Goal: Information Seeking & Learning: Learn about a topic

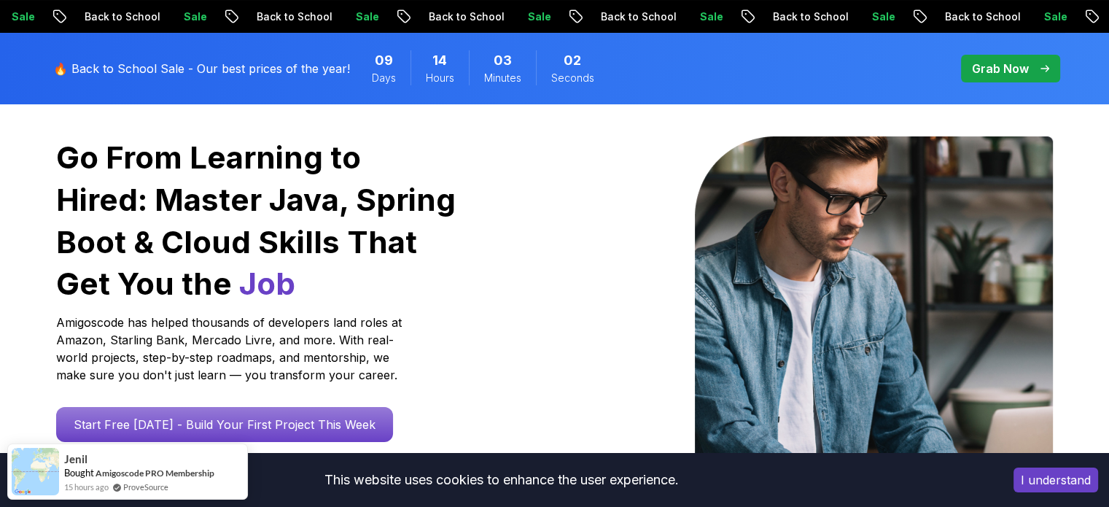
scroll to position [219, 0]
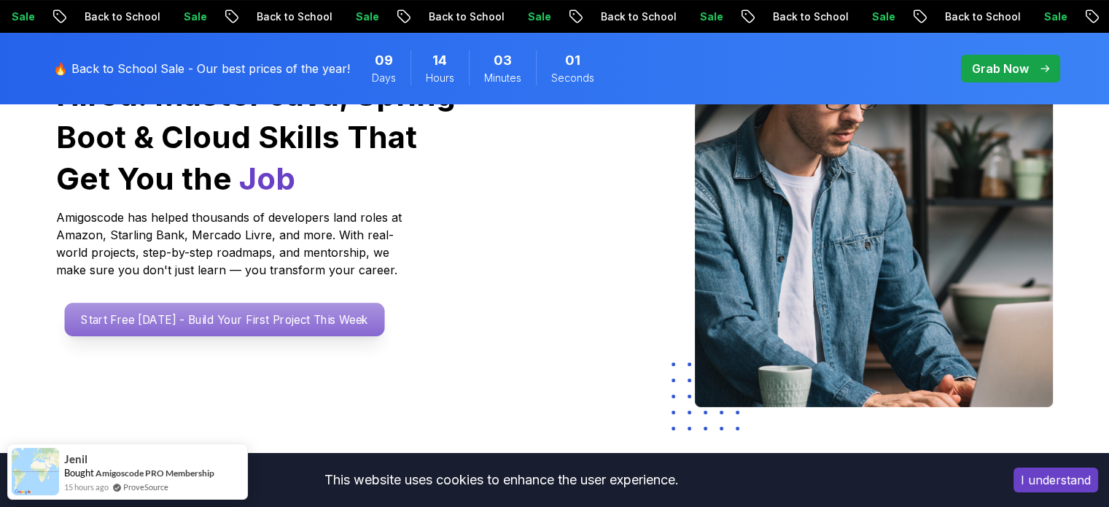
click at [228, 321] on p "Start Free [DATE] - Build Your First Project This Week" at bounding box center [224, 320] width 320 height 34
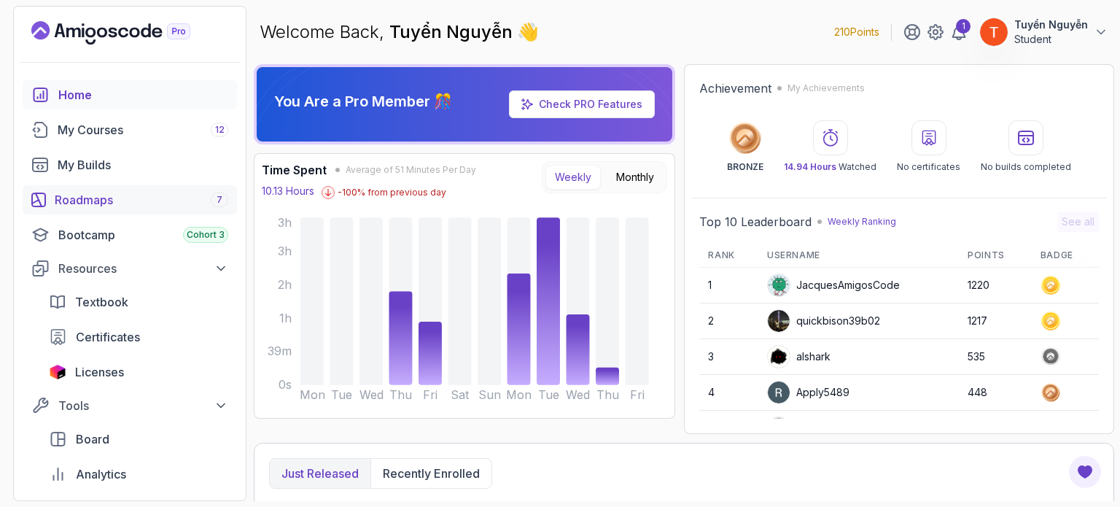
click at [114, 194] on div "Roadmaps 7" at bounding box center [141, 199] width 173 height 17
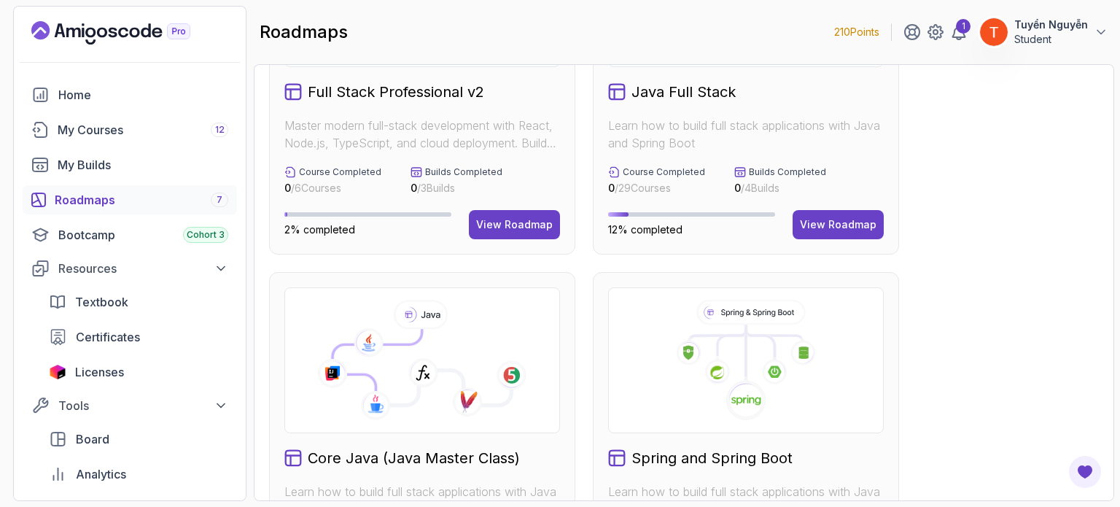
scroll to position [163, 0]
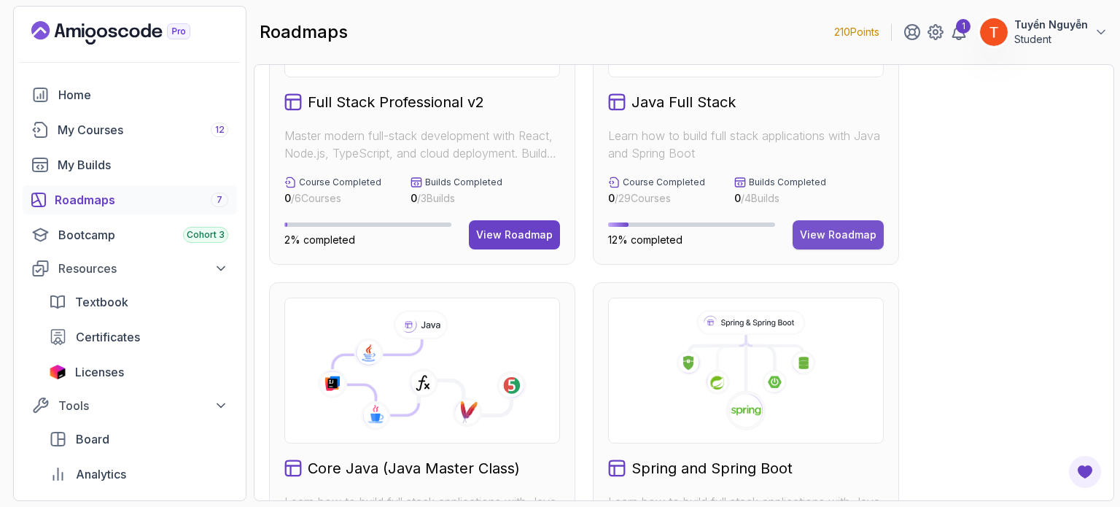
click at [835, 225] on button "View Roadmap" at bounding box center [837, 234] width 91 height 29
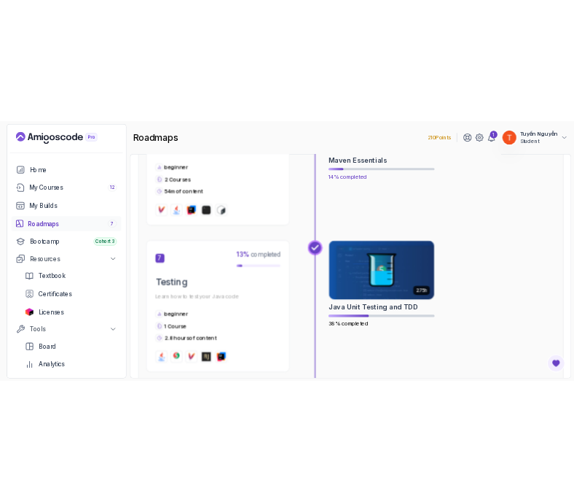
scroll to position [1983, 0]
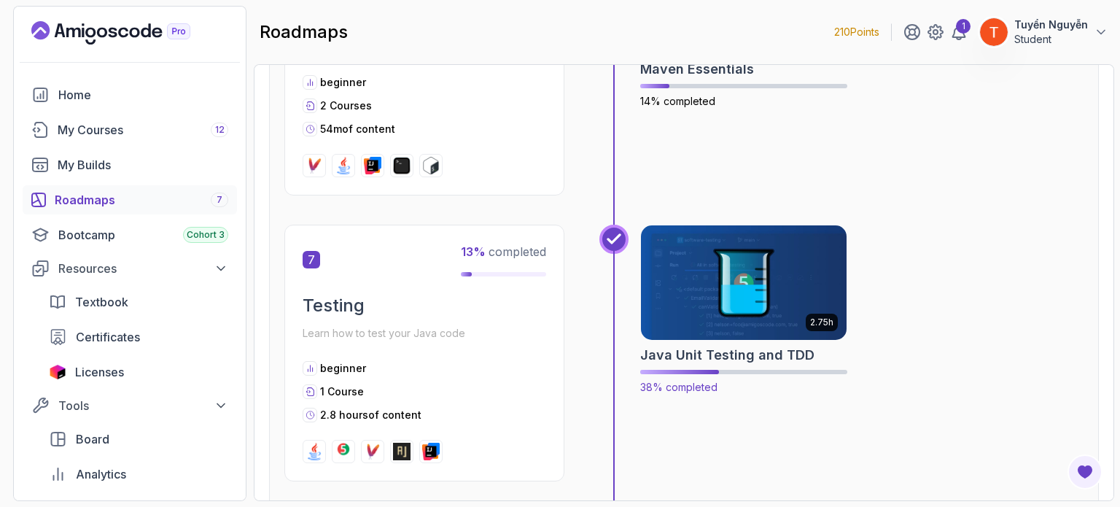
click at [738, 296] on img at bounding box center [744, 282] width 216 height 121
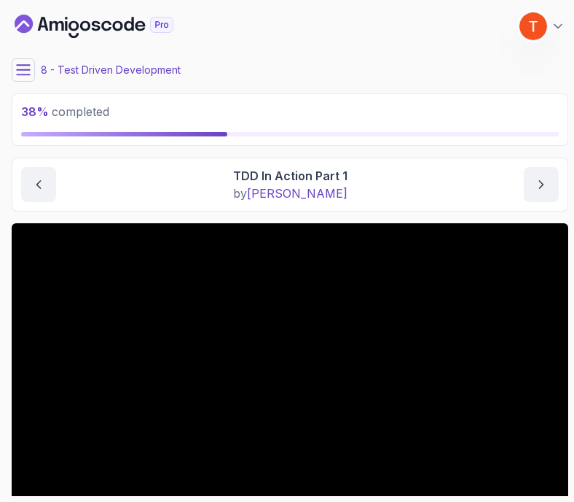
click at [26, 78] on button at bounding box center [23, 69] width 23 height 23
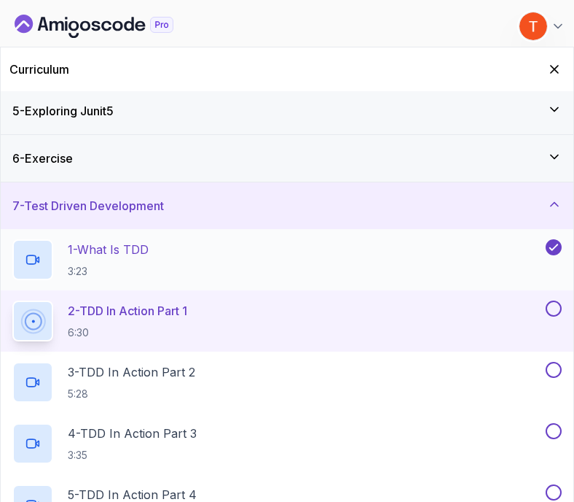
scroll to position [219, 0]
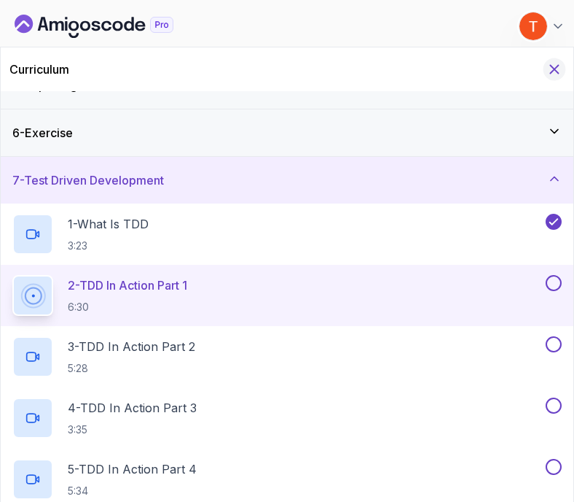
click at [553, 72] on icon "Hide Curriculum for mobile" at bounding box center [555, 69] width 16 height 16
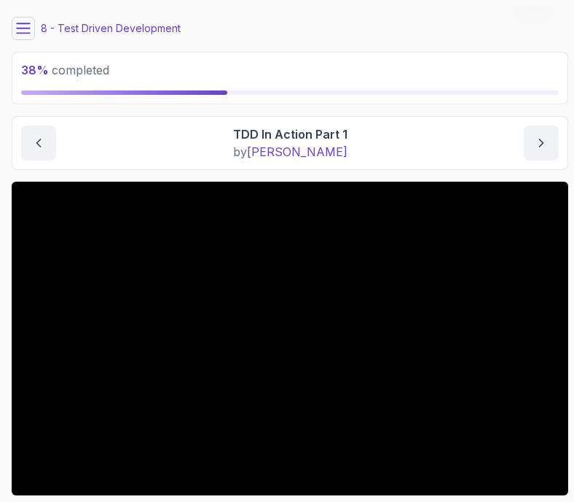
scroll to position [141, 0]
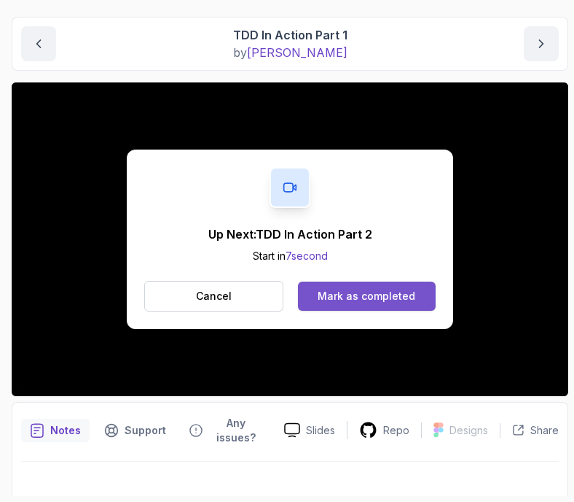
click at [373, 305] on button "Mark as completed" at bounding box center [367, 295] width 138 height 29
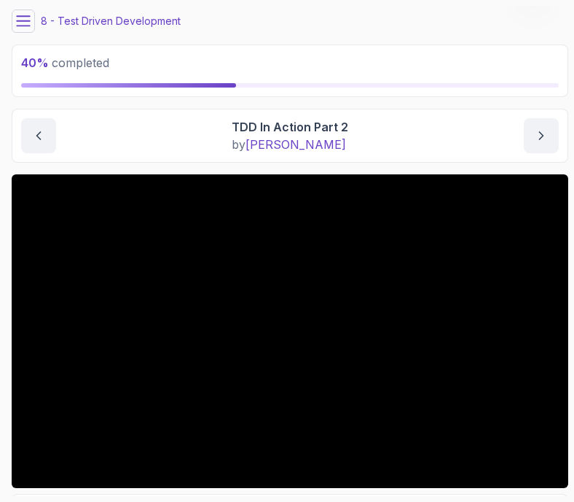
scroll to position [146, 0]
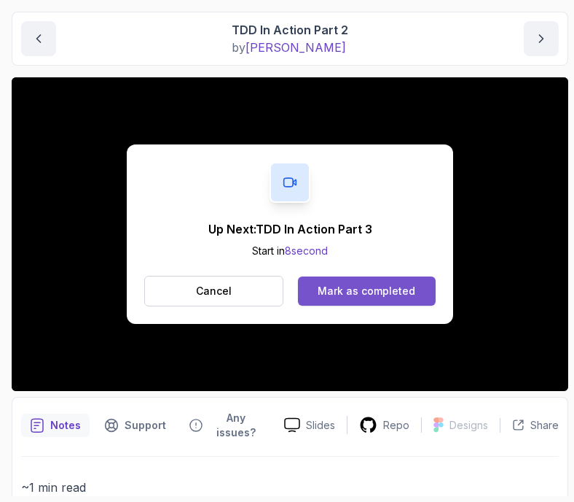
click at [376, 288] on div "Mark as completed" at bounding box center [367, 291] width 98 height 15
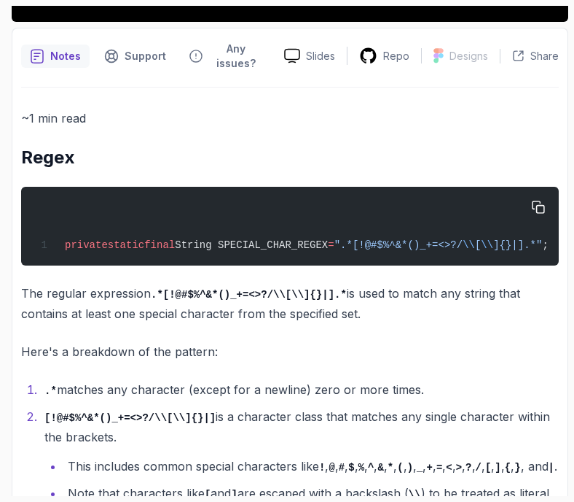
scroll to position [517, 0]
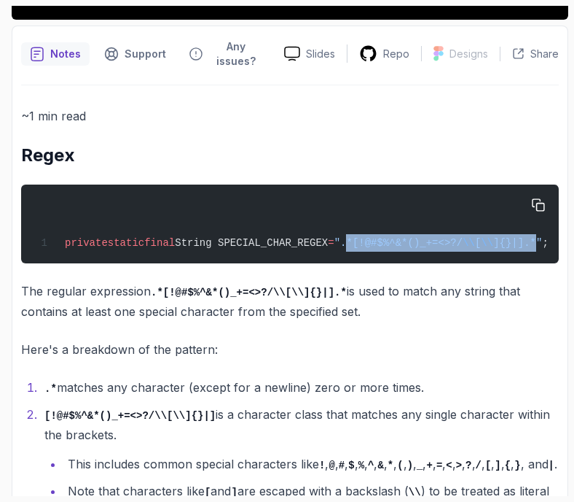
copy span ".*[!@#$%^&*()_+=<>?/ \\ [ \\ ]{}|].*"
drag, startPoint x: 367, startPoint y: 229, endPoint x: 547, endPoint y: 226, distance: 179.3
click at [547, 237] on span "private static final String SPECIAL_CHAR_REGEX = ".*[!@#$%^&*()_+=<>?/ \\ [ \\ …" at bounding box center [292, 243] width 513 height 12
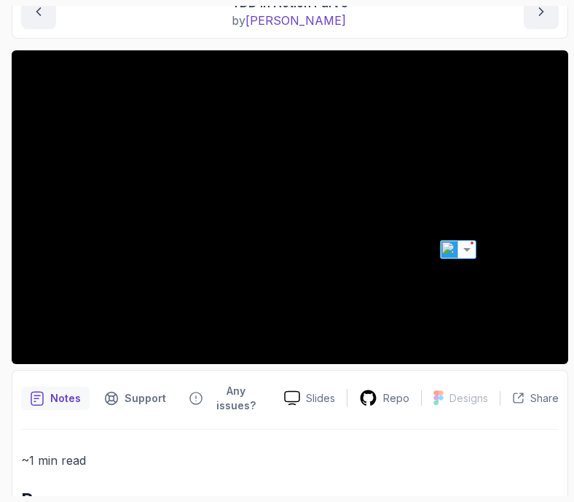
scroll to position [172, 0]
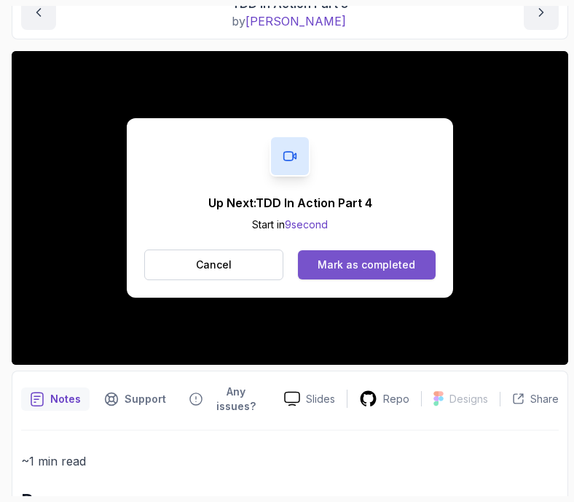
click at [365, 265] on div "Mark as completed" at bounding box center [367, 264] width 98 height 15
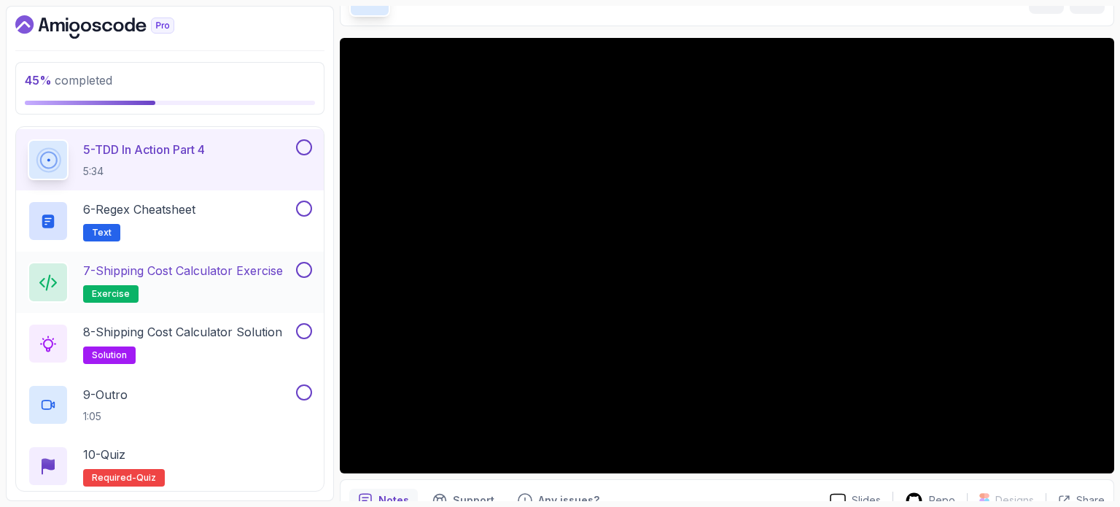
scroll to position [719, 0]
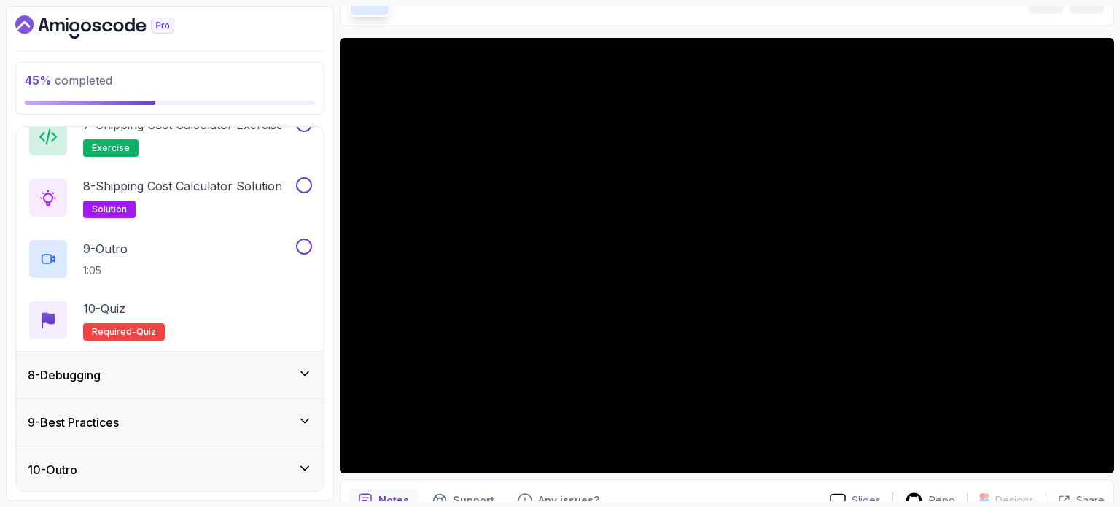
click at [177, 418] on div "9 - Best Practices" at bounding box center [170, 421] width 284 height 17
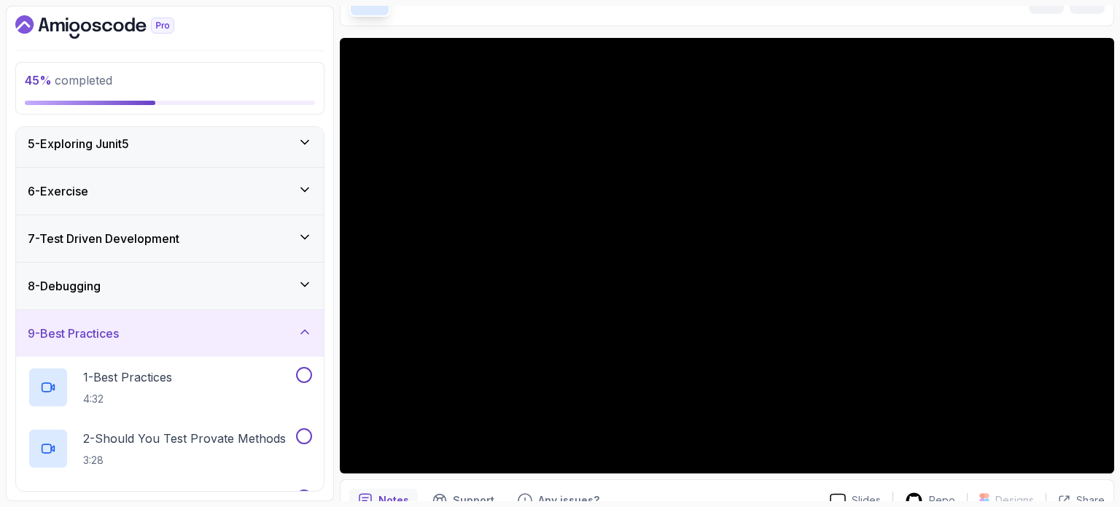
scroll to position [195, 0]
click at [206, 329] on div "9 - Best Practices" at bounding box center [170, 334] width 284 height 17
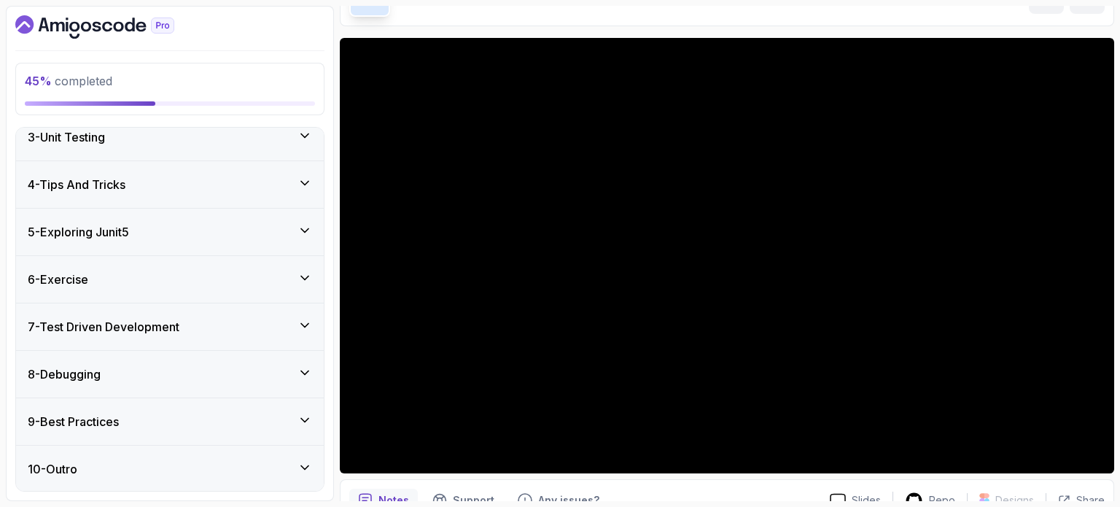
scroll to position [107, 0]
click at [183, 367] on div "8 - Debugging" at bounding box center [170, 375] width 284 height 17
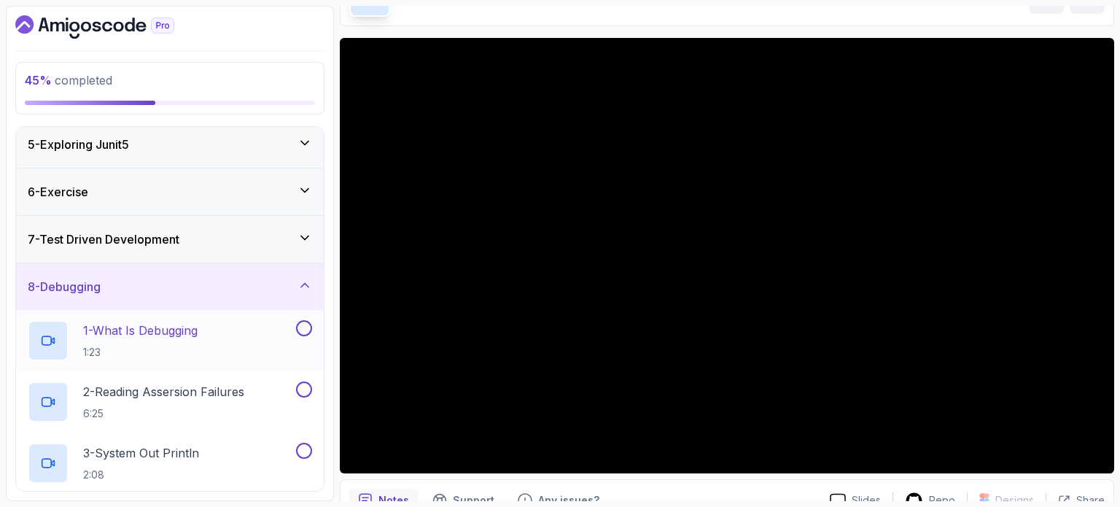
scroll to position [180, 0]
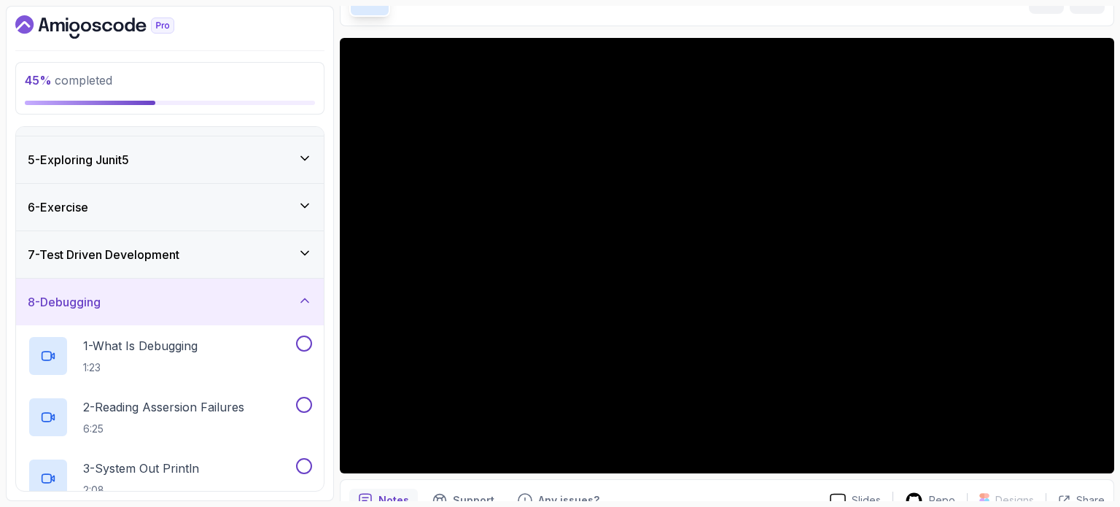
click at [257, 251] on div "7 - Test Driven Development" at bounding box center [170, 254] width 284 height 17
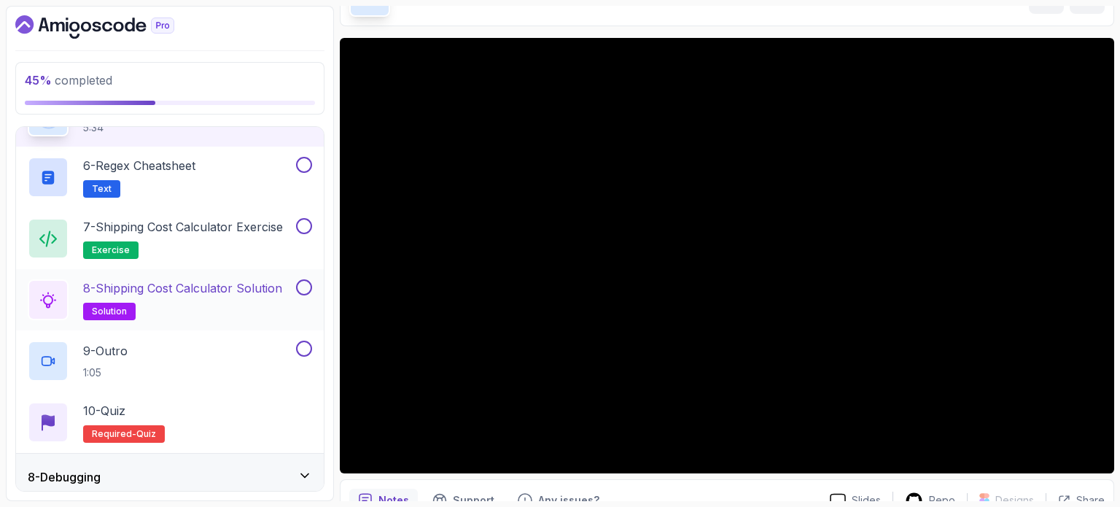
scroll to position [472, 0]
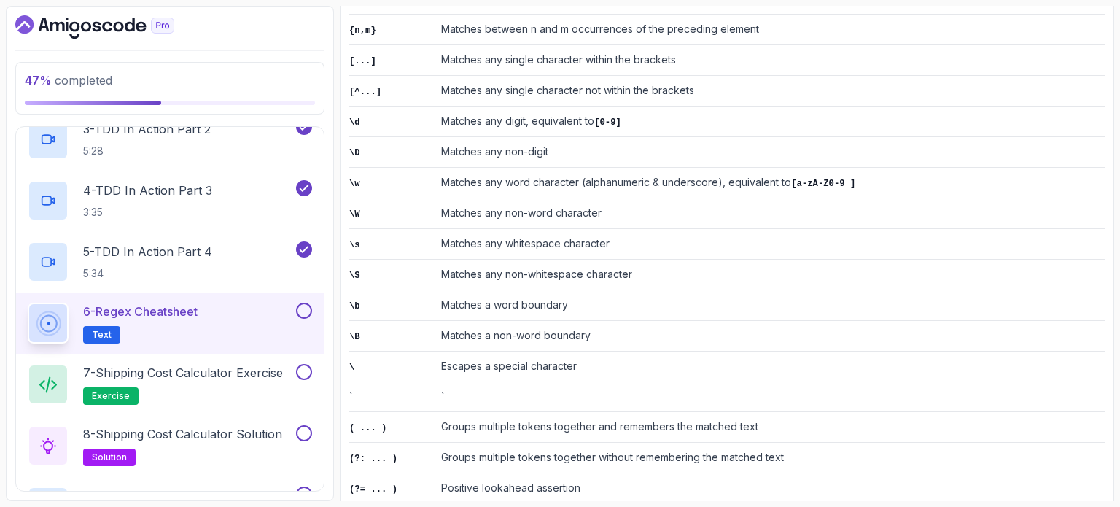
scroll to position [569, 0]
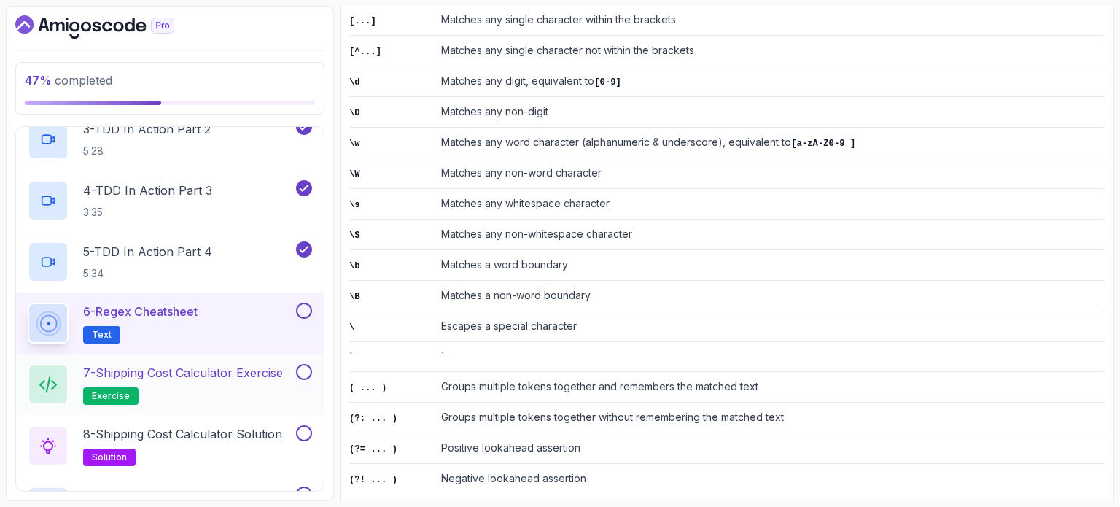
click at [248, 367] on p "7 - Shipping Cost Calculator Exercise" at bounding box center [183, 372] width 200 height 17
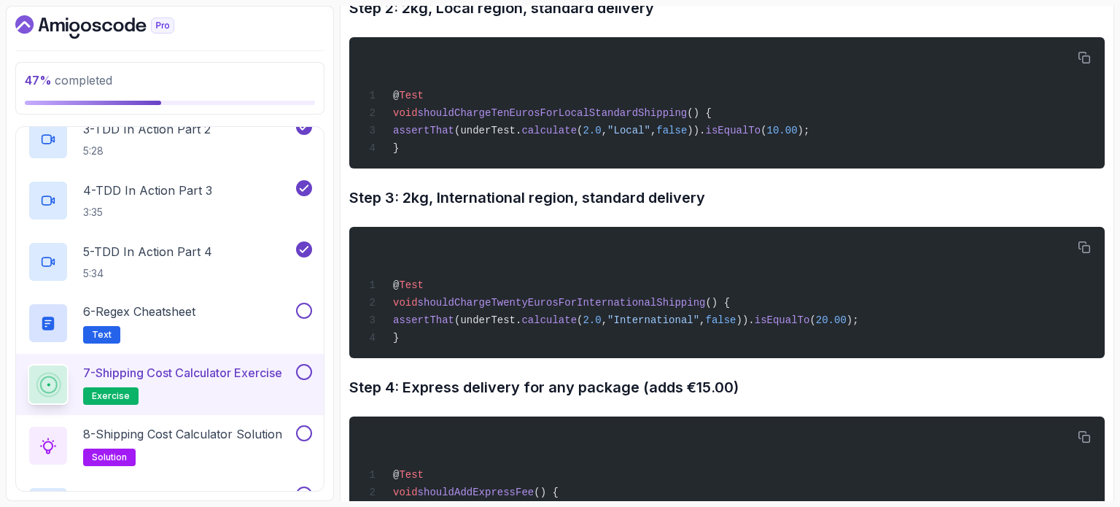
scroll to position [1400, 0]
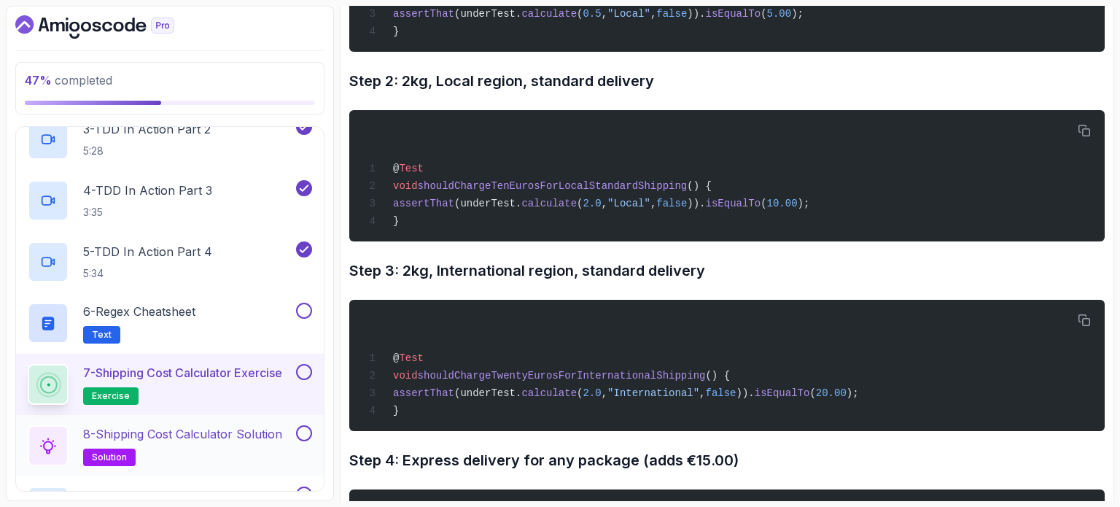
click at [186, 428] on p "8 - Shipping Cost Calculator Solution" at bounding box center [182, 433] width 199 height 17
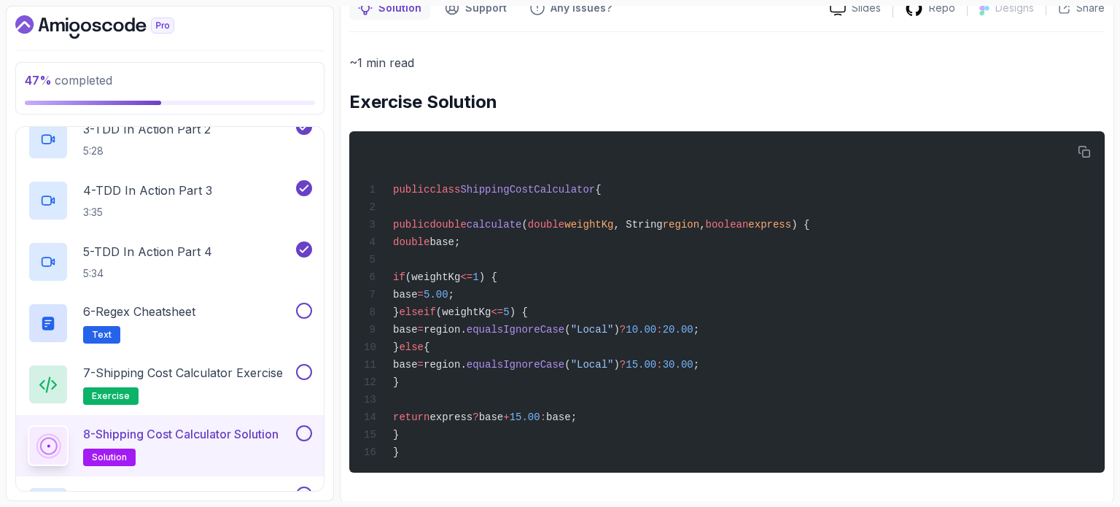
scroll to position [690, 0]
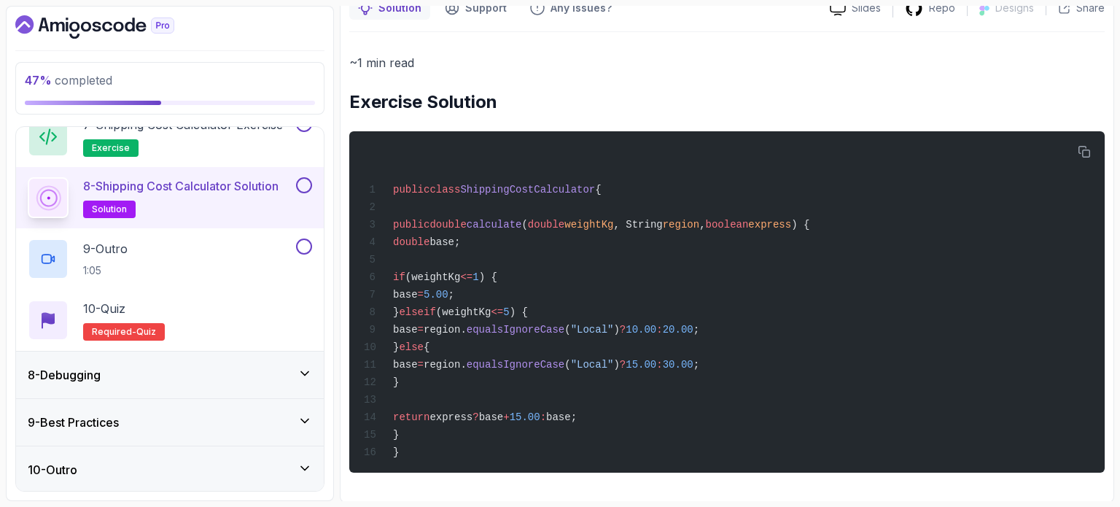
click at [155, 372] on div "8 - Debugging" at bounding box center [170, 374] width 284 height 17
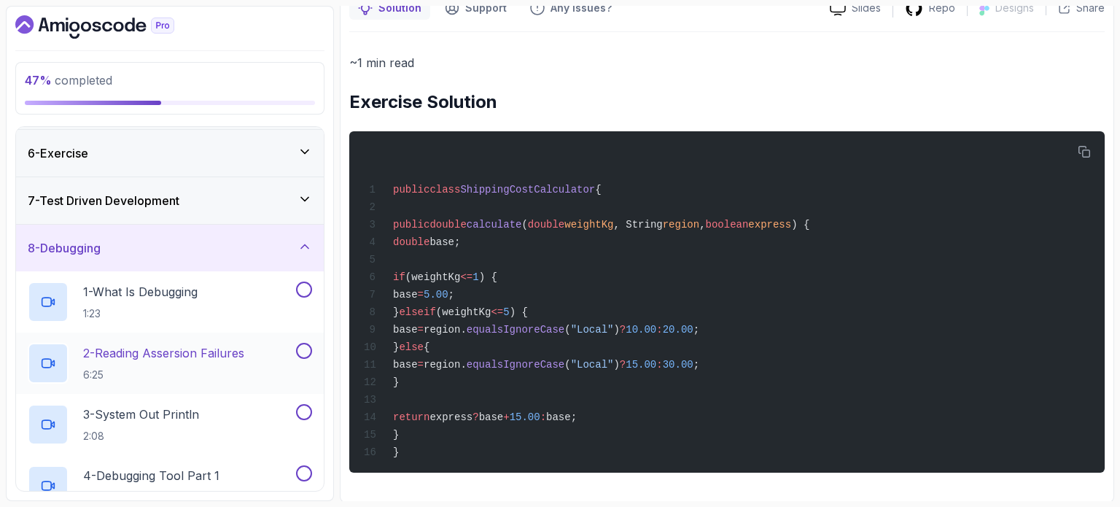
scroll to position [253, 0]
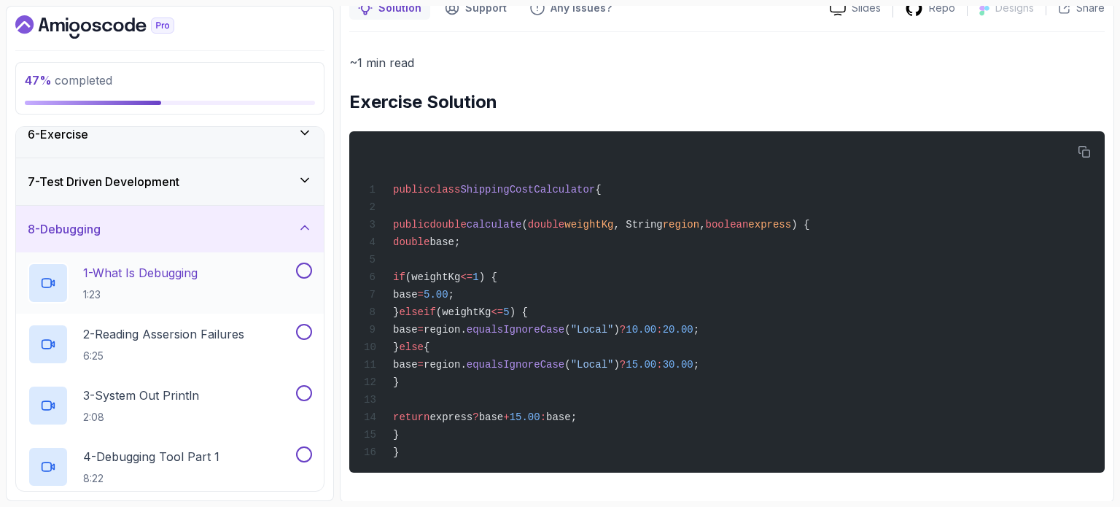
click at [182, 269] on p "1 - What Is Debugging" at bounding box center [140, 272] width 114 height 17
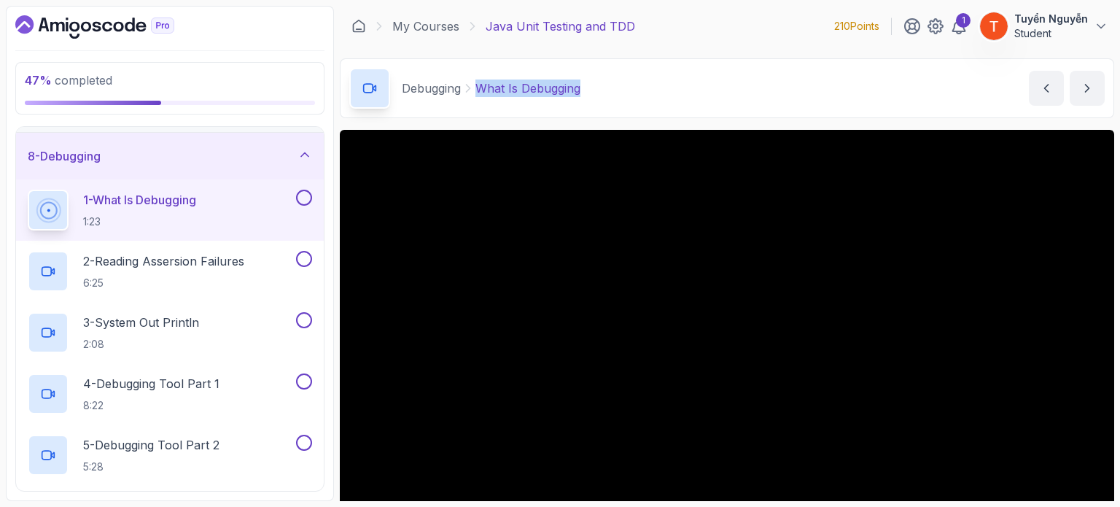
copy p "What Is Debugging"
drag, startPoint x: 478, startPoint y: 81, endPoint x: 590, endPoint y: 80, distance: 111.5
click at [590, 80] on div "Debugging What Is Debugging What Is Debugging by [PERSON_NAME]" at bounding box center [727, 88] width 774 height 60
click at [612, 84] on div "Debugging What Is Debugging What Is Debugging by [PERSON_NAME]" at bounding box center [727, 88] width 774 height 60
click at [550, 90] on p "What Is Debugging" at bounding box center [527, 87] width 105 height 17
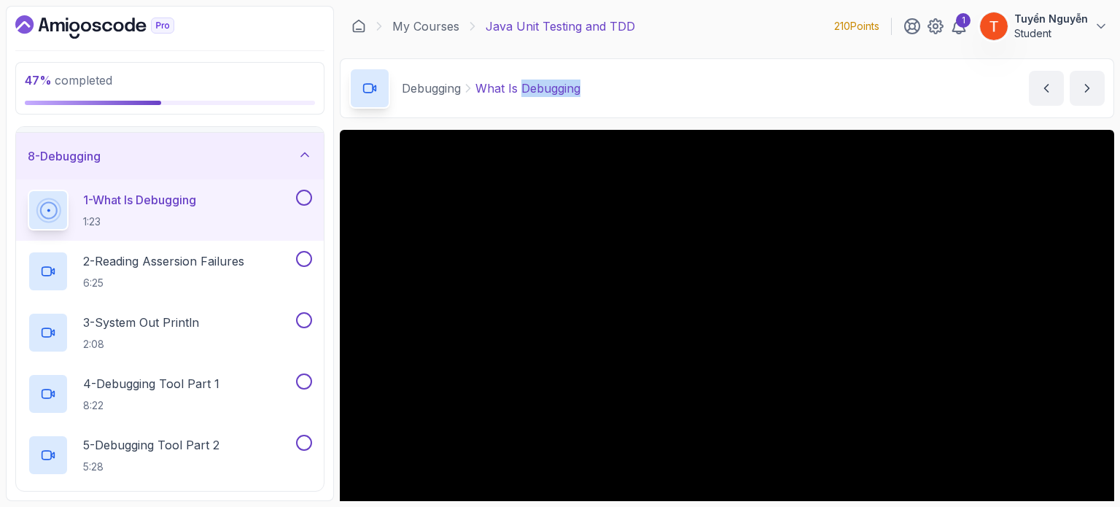
click at [550, 90] on p "What Is Debugging" at bounding box center [527, 87] width 105 height 17
copy p "Debugging"
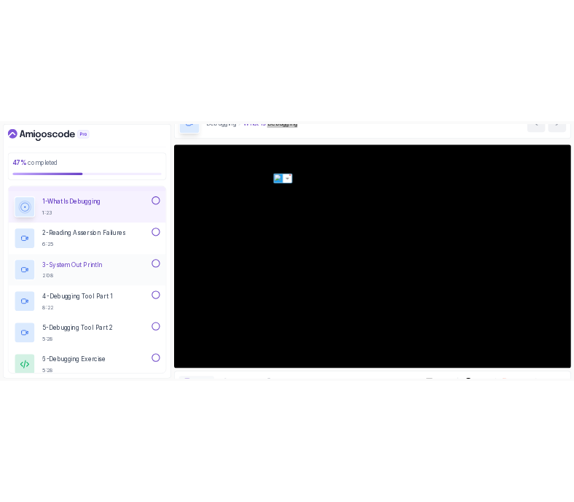
scroll to position [332, 0]
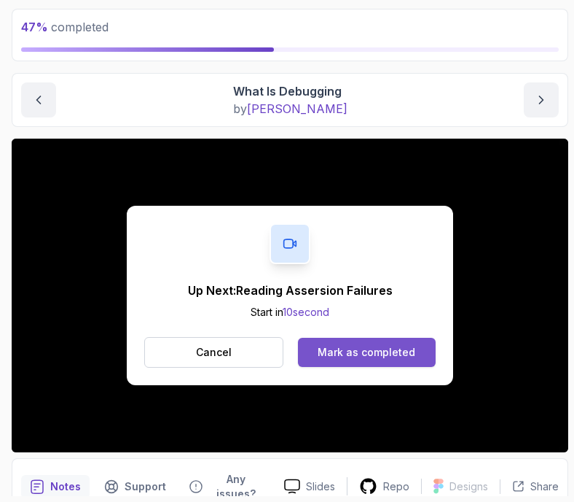
click at [341, 353] on div "Mark as completed" at bounding box center [367, 352] width 98 height 15
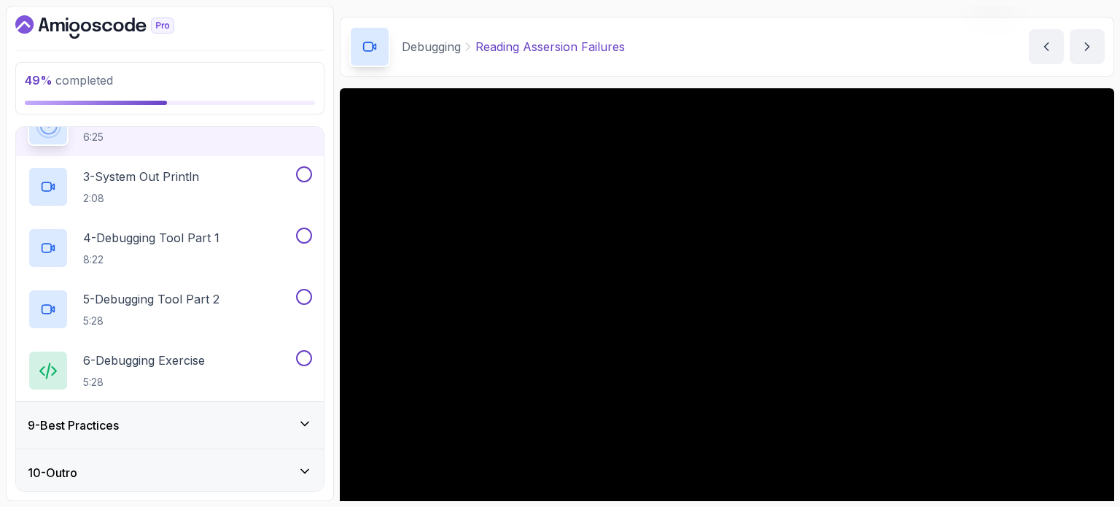
scroll to position [475, 0]
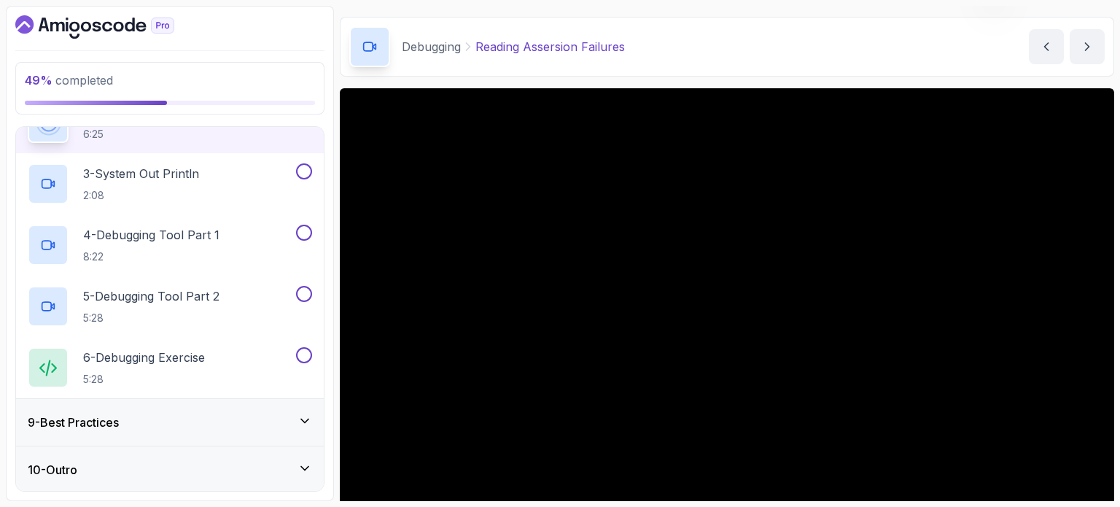
click at [113, 437] on div "9 - Best Practices" at bounding box center [170, 422] width 308 height 47
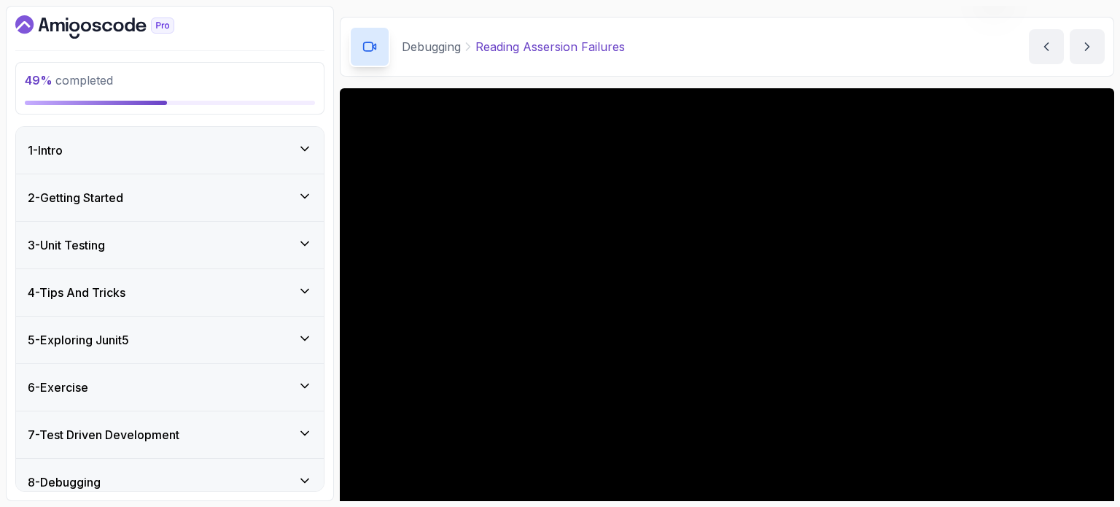
scroll to position [146, 0]
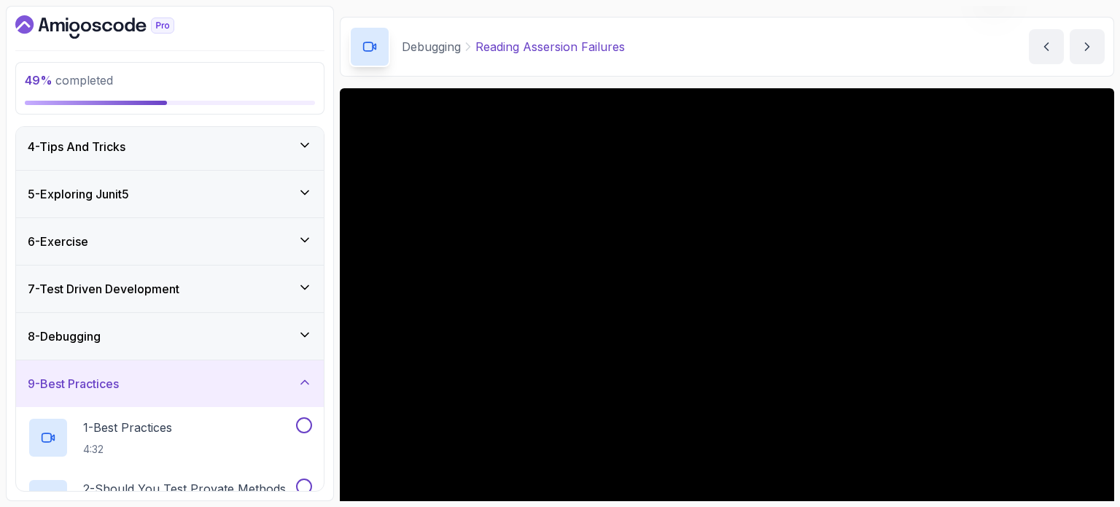
click at [187, 325] on div "8 - Debugging" at bounding box center [170, 336] width 308 height 47
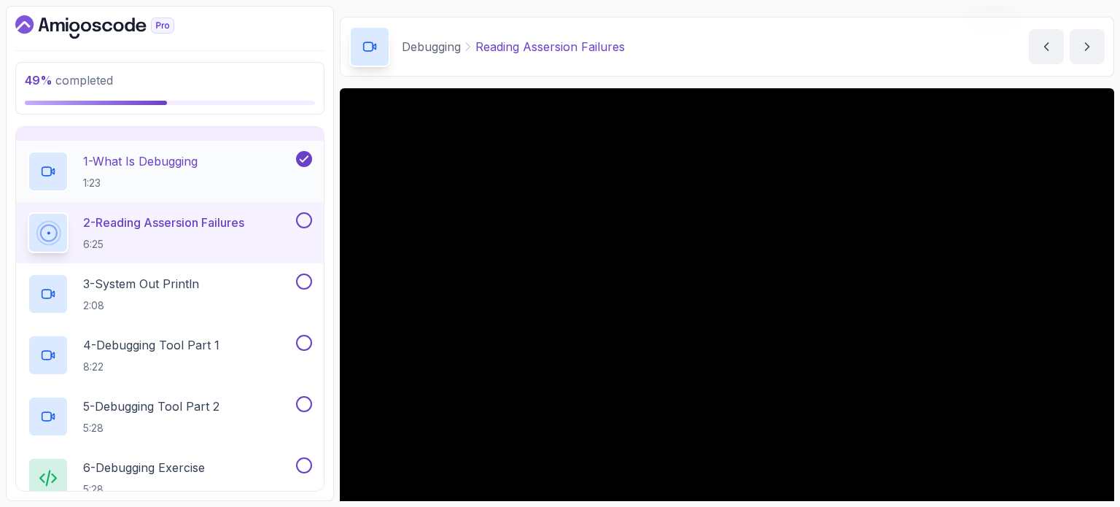
scroll to position [437, 0]
